Goal: Transaction & Acquisition: Obtain resource

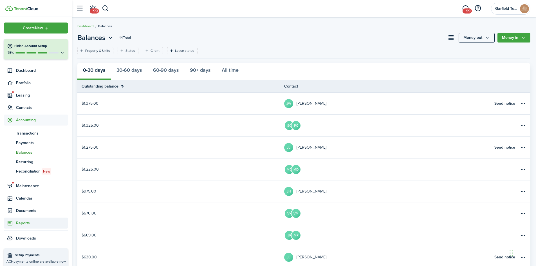
click at [35, 221] on span "Reports" at bounding box center [42, 223] width 52 height 6
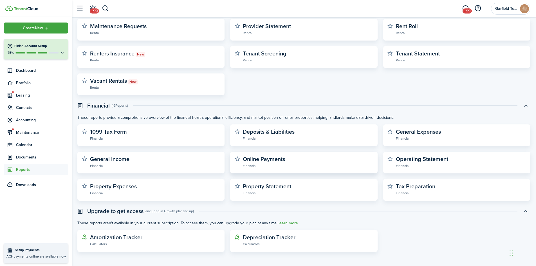
scroll to position [96, 0]
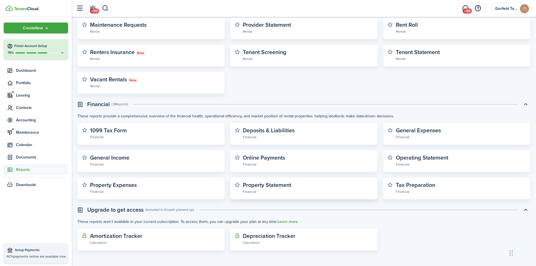
click at [273, 183] on widget-stats-description "Property Statement" at bounding box center [267, 185] width 48 height 8
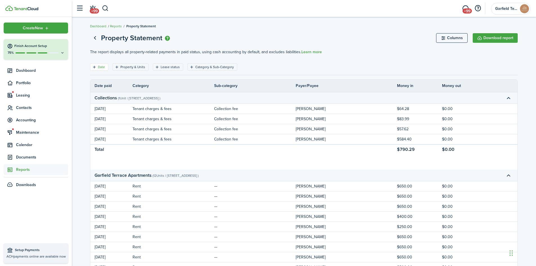
click at [104, 68] on filter-tag-label "Date" at bounding box center [101, 66] width 7 height 5
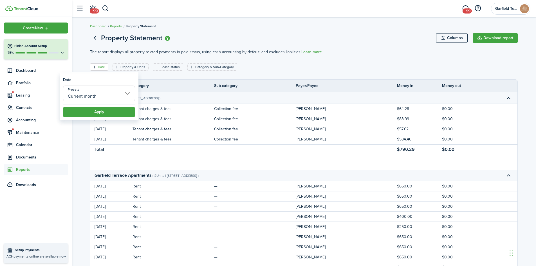
click at [129, 93] on input "Current month" at bounding box center [99, 94] width 72 height 16
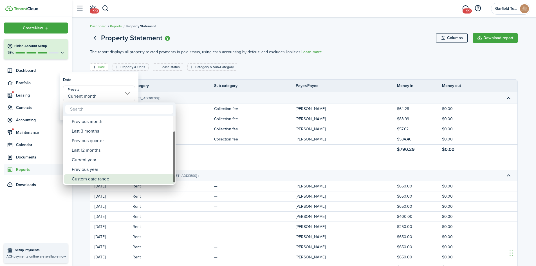
click at [130, 178] on div "Custom date range" at bounding box center [122, 179] width 100 height 10
type input "Custom date range"
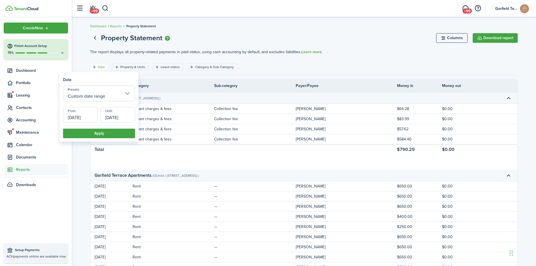
click at [92, 118] on input "[DATE]" at bounding box center [80, 115] width 35 height 16
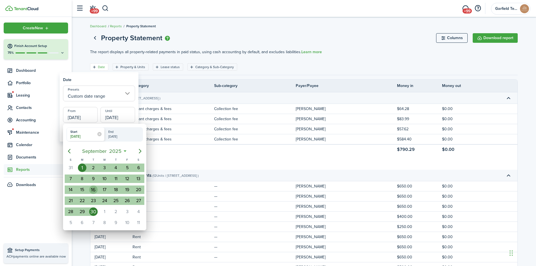
click at [94, 189] on div "16" at bounding box center [93, 189] width 8 height 8
type input "[DATE]"
radio input "false"
radio input "true"
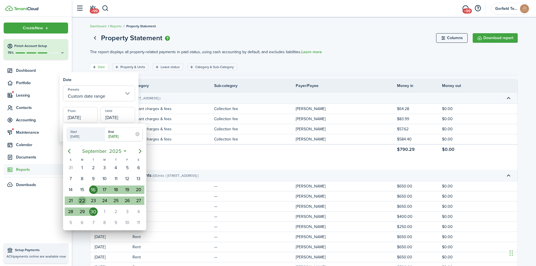
click at [85, 199] on div "22" at bounding box center [82, 200] width 8 height 8
type input "[DATE]"
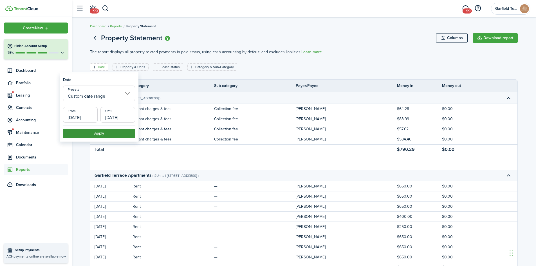
click at [113, 131] on button "Apply" at bounding box center [99, 134] width 72 height 10
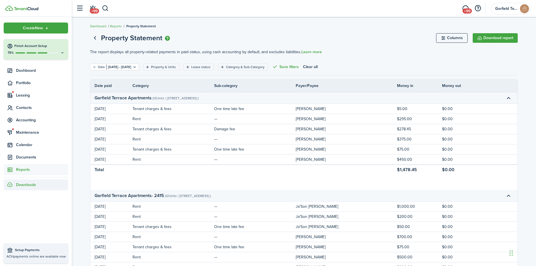
click at [21, 183] on span "Downloads" at bounding box center [26, 185] width 20 height 6
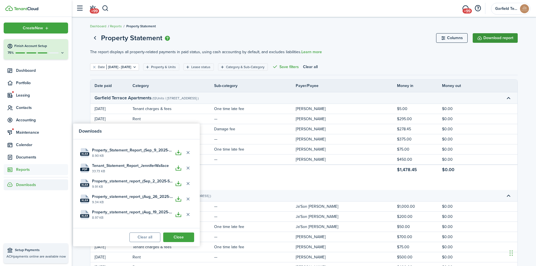
click at [496, 35] on button "Download report" at bounding box center [495, 38] width 45 height 10
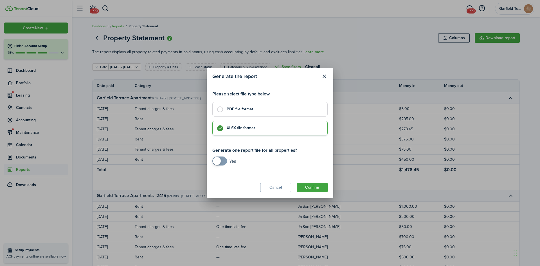
checkbox input "true"
click at [223, 164] on span at bounding box center [220, 160] width 6 height 9
click at [306, 189] on button "Confirm" at bounding box center [312, 188] width 31 height 10
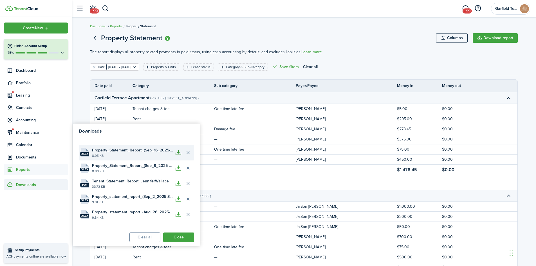
click at [179, 153] on button "button" at bounding box center [179, 153] width 10 height 10
